Goal: Task Accomplishment & Management: Complete application form

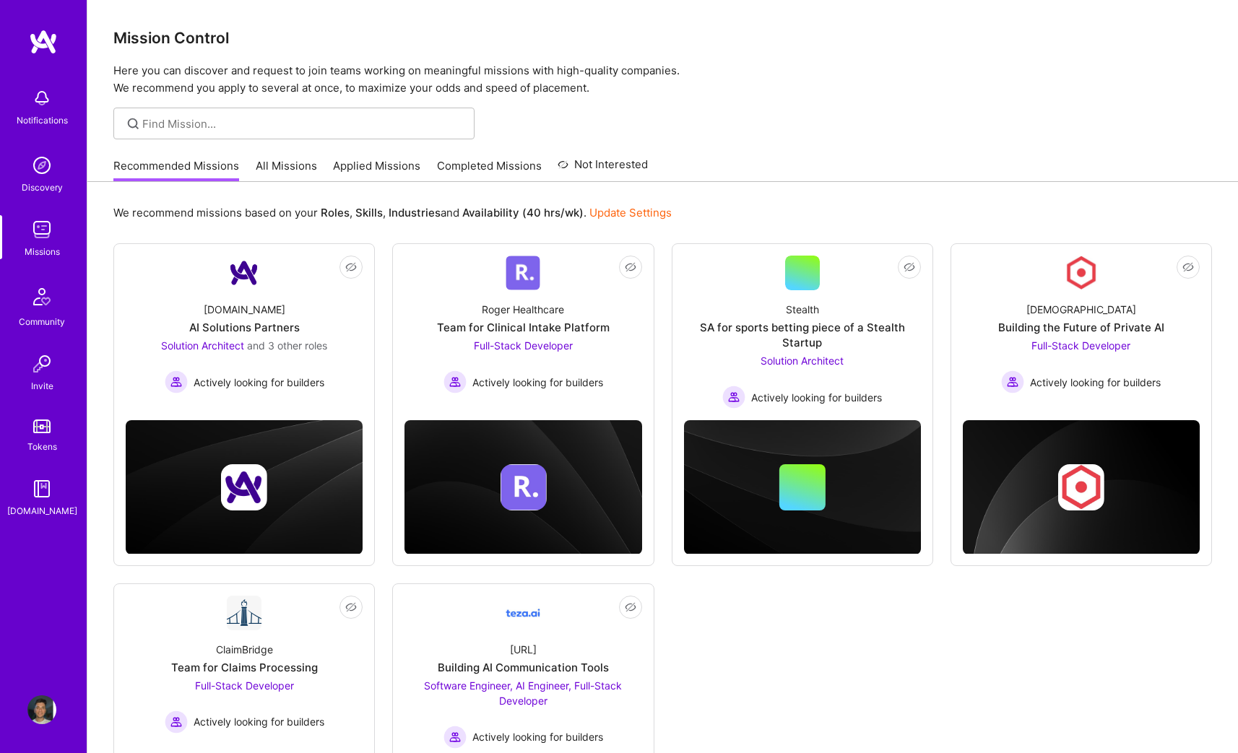
click at [351, 165] on link "Applied Missions" at bounding box center [376, 170] width 87 height 24
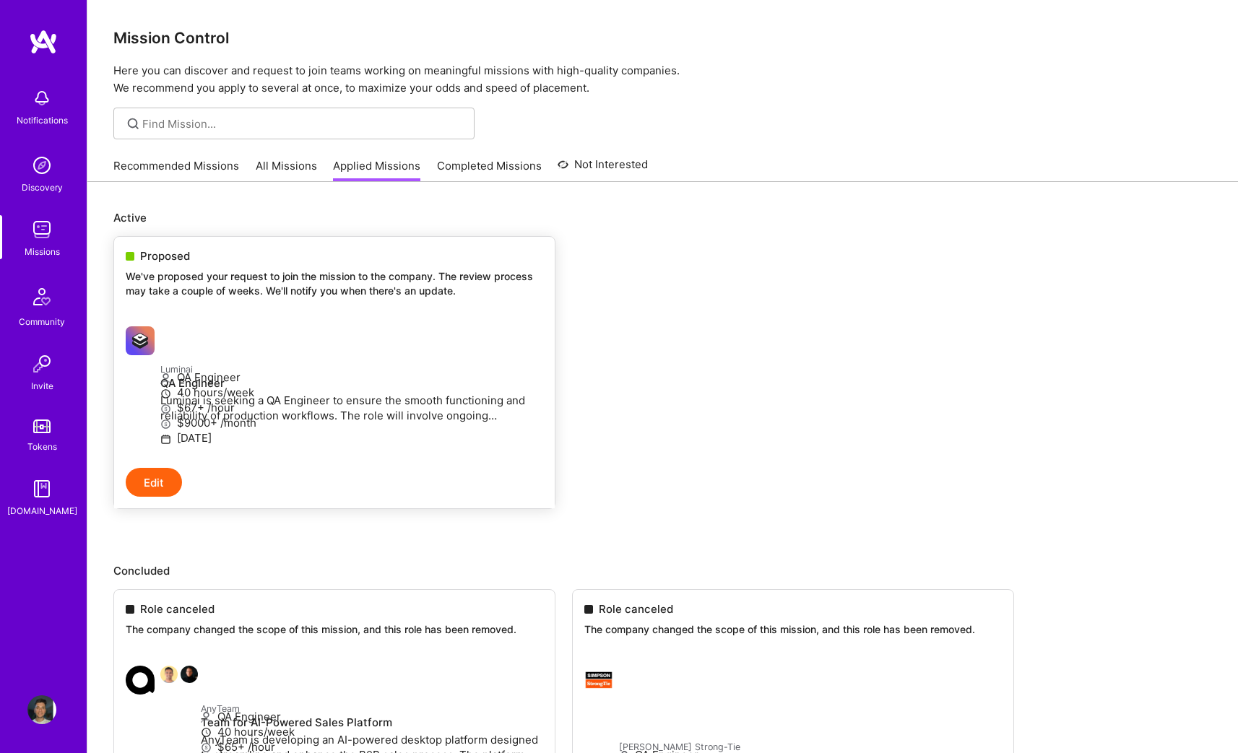
click at [298, 446] on p "[DATE]" at bounding box center [351, 437] width 383 height 15
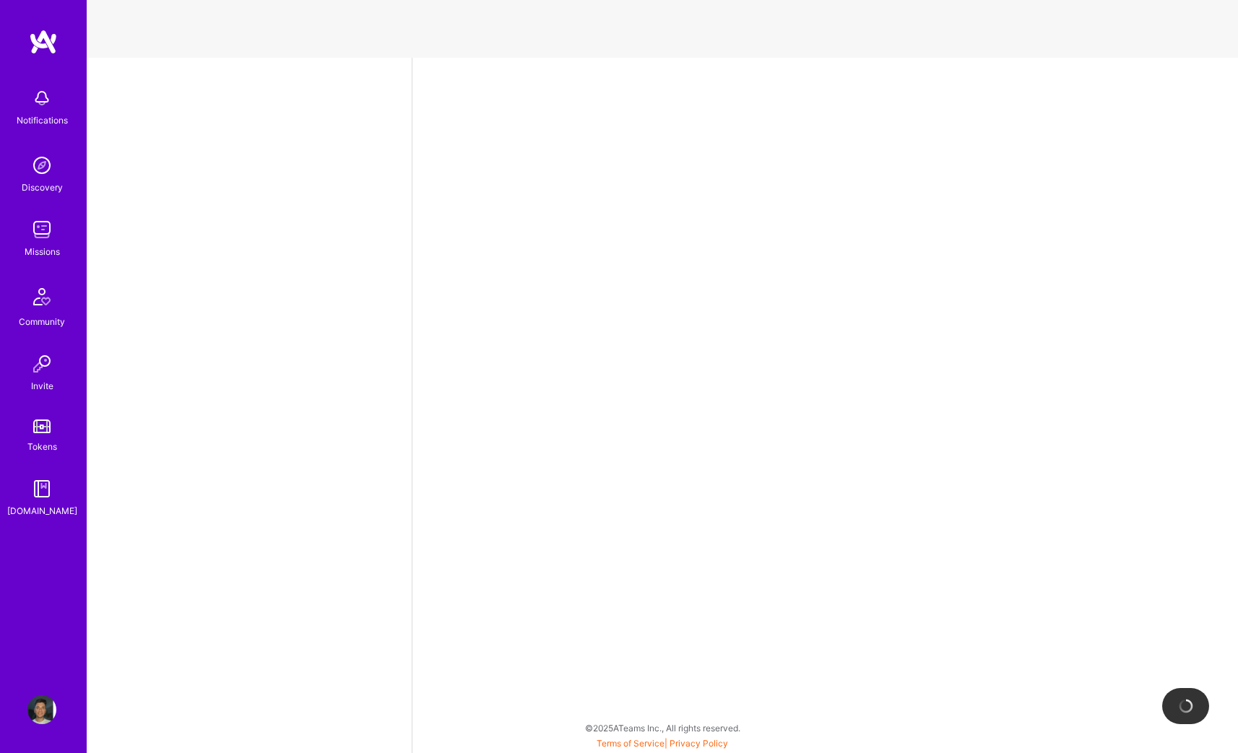
select select "RO"
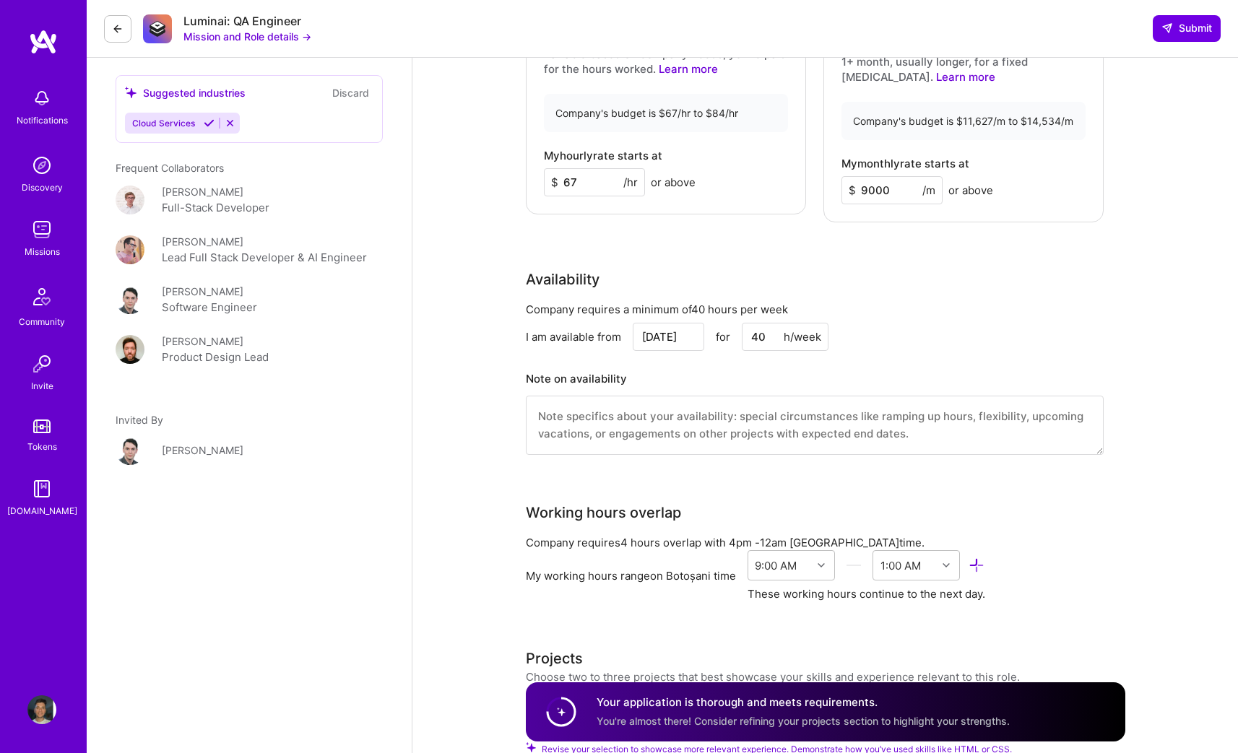
scroll to position [223, 0]
